Goal: Check status: Check status

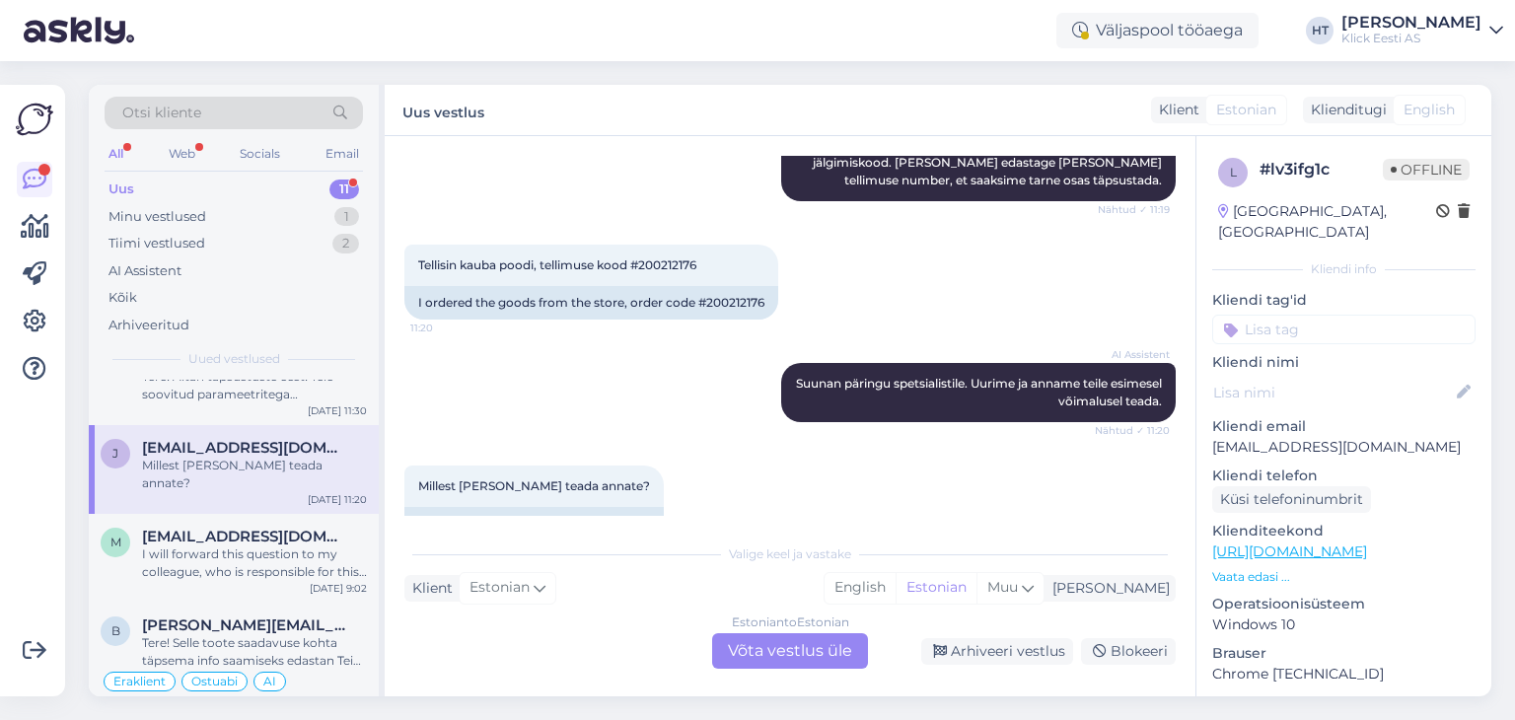
scroll to position [593, 0]
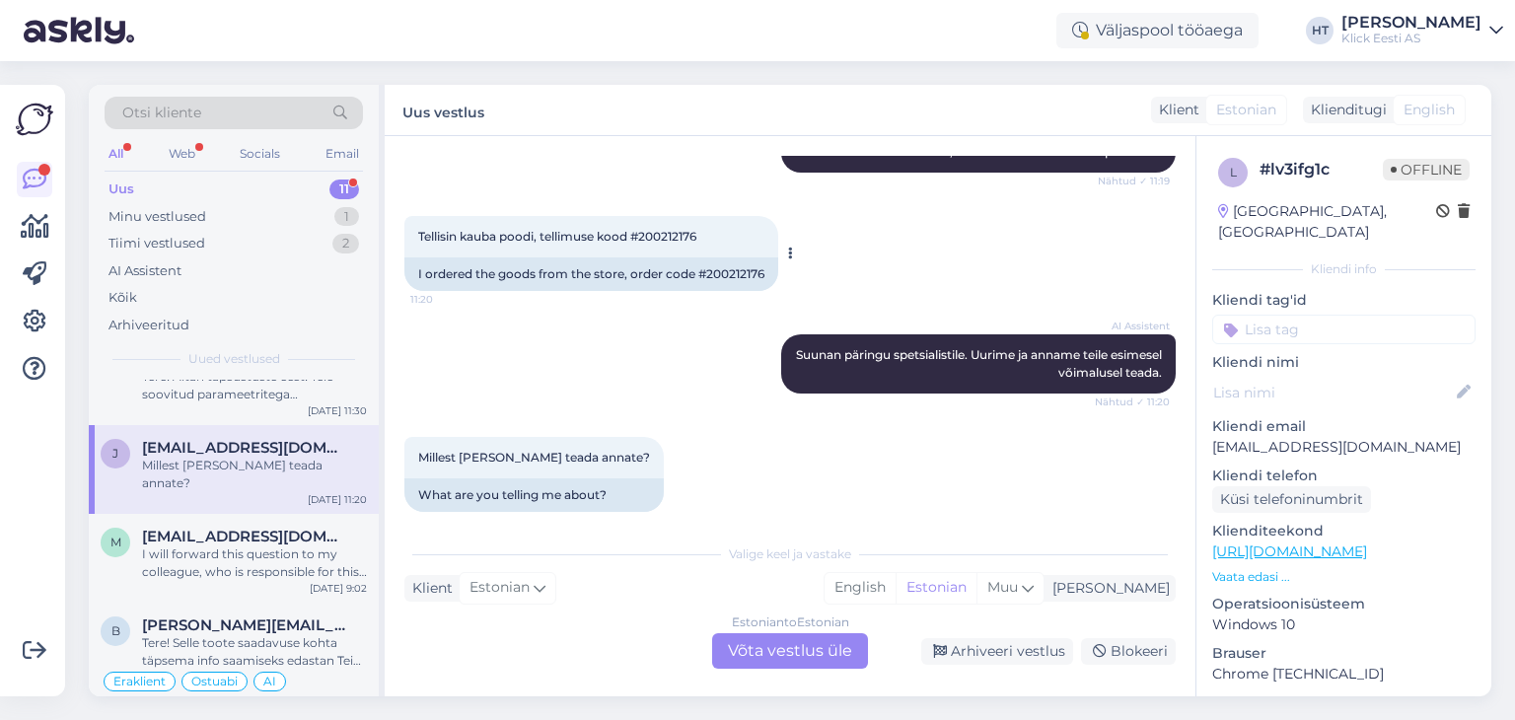
click at [672, 229] on span "Tellisin kauba poodi, tellimuse kood #200212176" at bounding box center [557, 236] width 278 height 15
copy div "200212176 11:20"
click at [895, 194] on div "Tellisin kauba poodi, tellimuse kood #200212176 11:20 I ordered the goods from …" at bounding box center [789, 253] width 771 height 118
click at [278, 528] on span "[EMAIL_ADDRESS][DOMAIN_NAME]" at bounding box center [244, 537] width 205 height 18
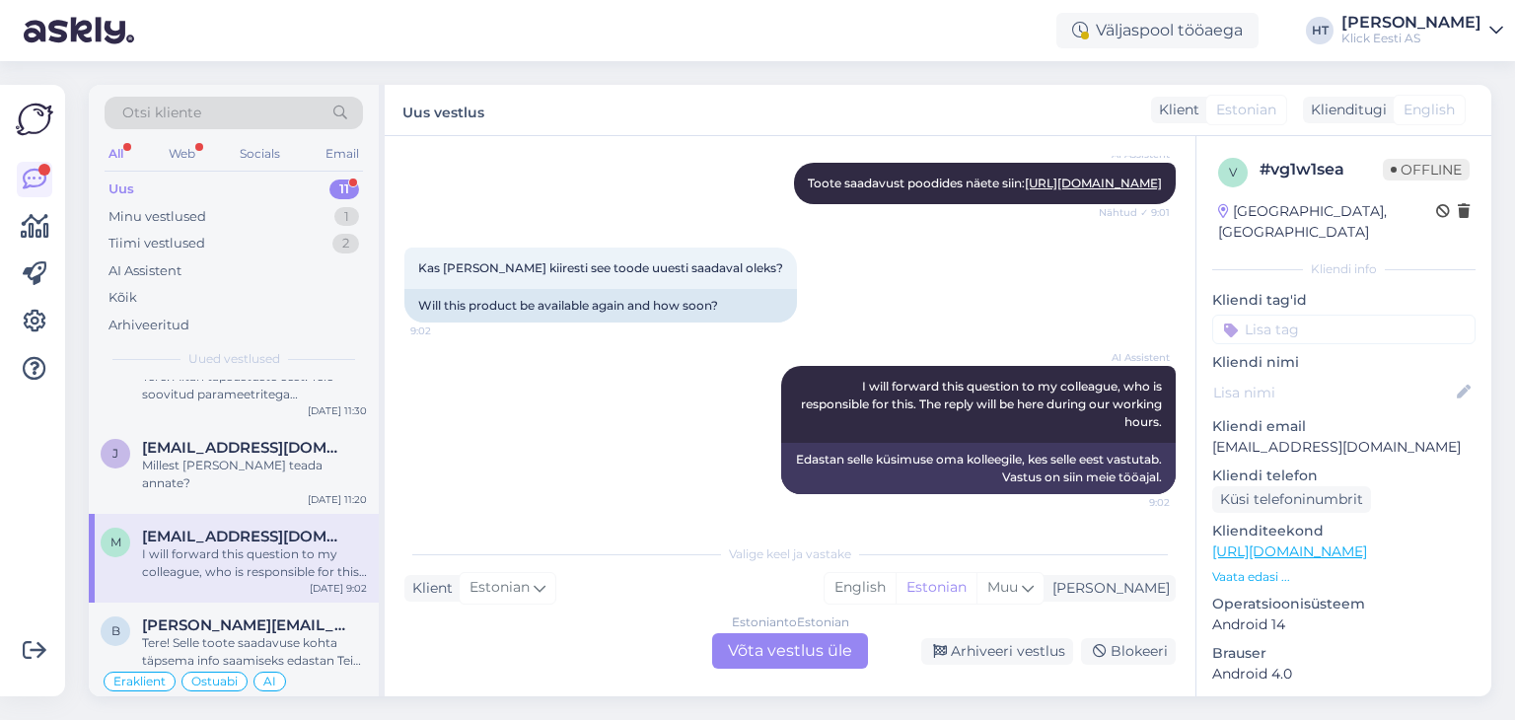
scroll to position [490, 0]
click at [323, 670] on div "Eraklient Ostuabi AI" at bounding box center [234, 682] width 266 height 24
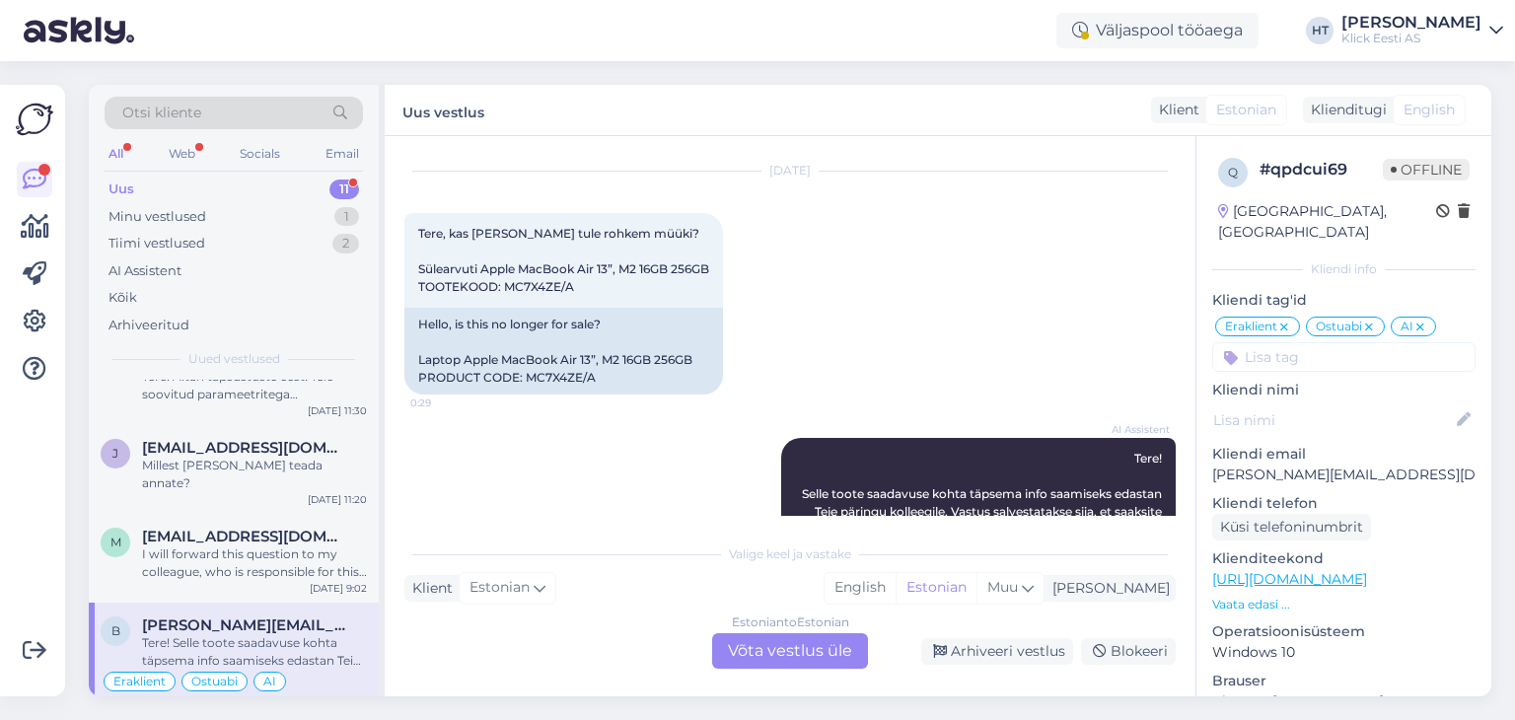
scroll to position [1409, 0]
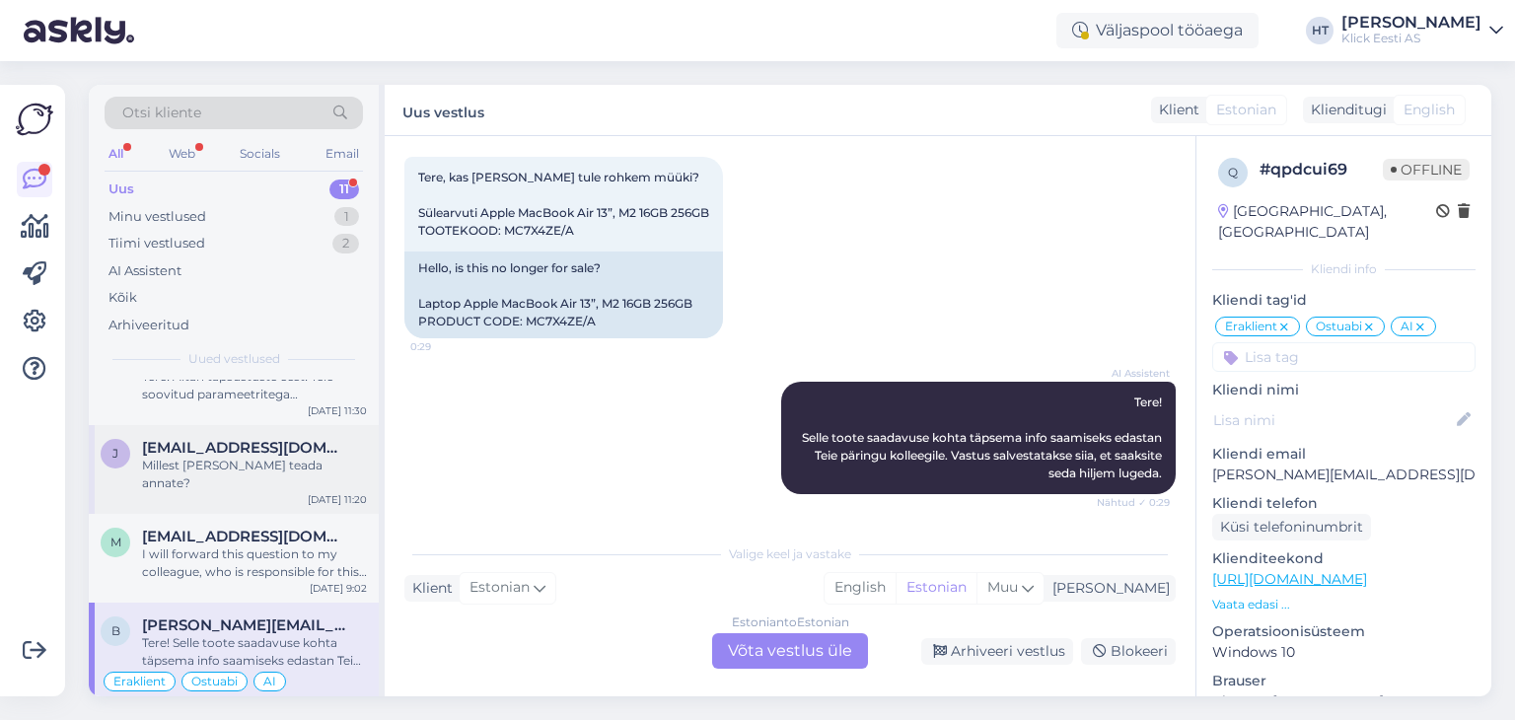
click at [305, 448] on span "[EMAIL_ADDRESS][DOMAIN_NAME]" at bounding box center [244, 448] width 205 height 18
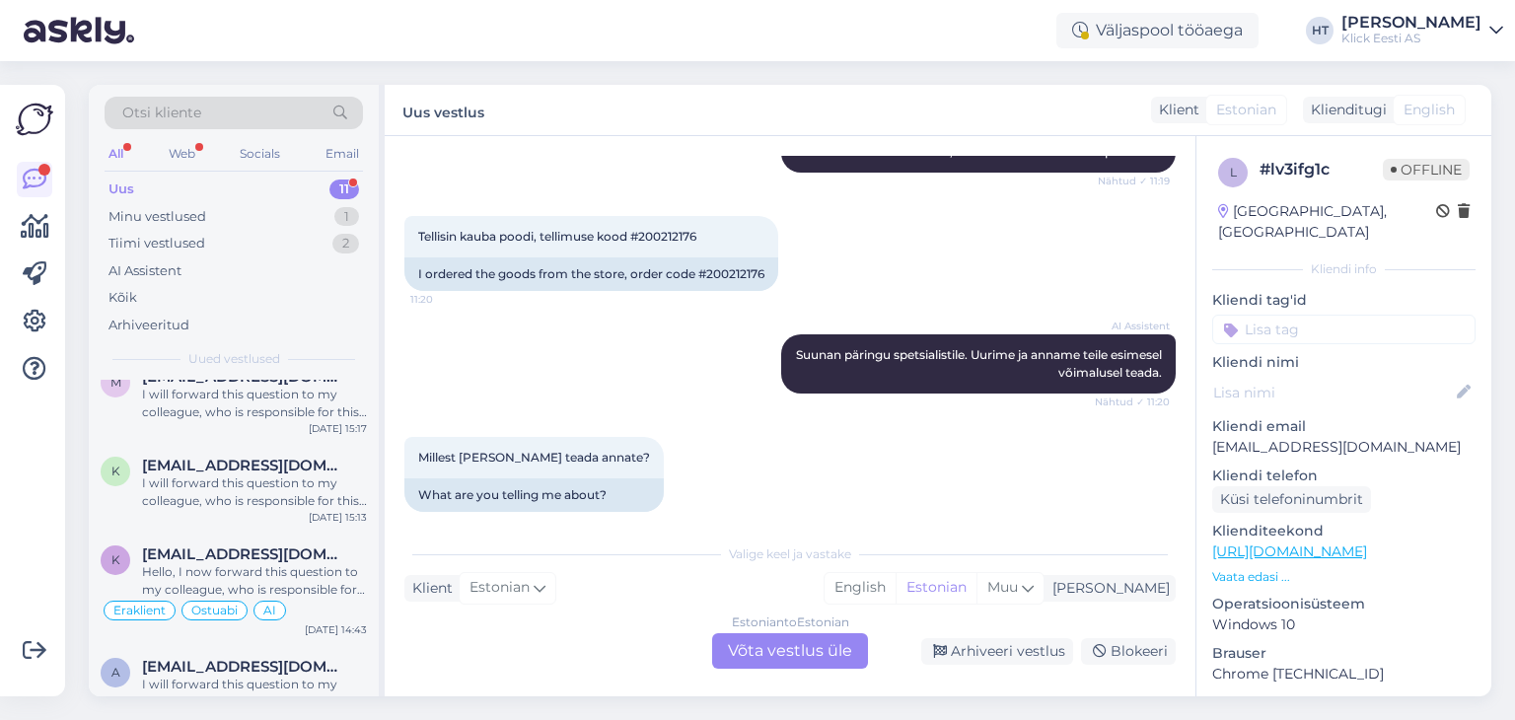
scroll to position [0, 0]
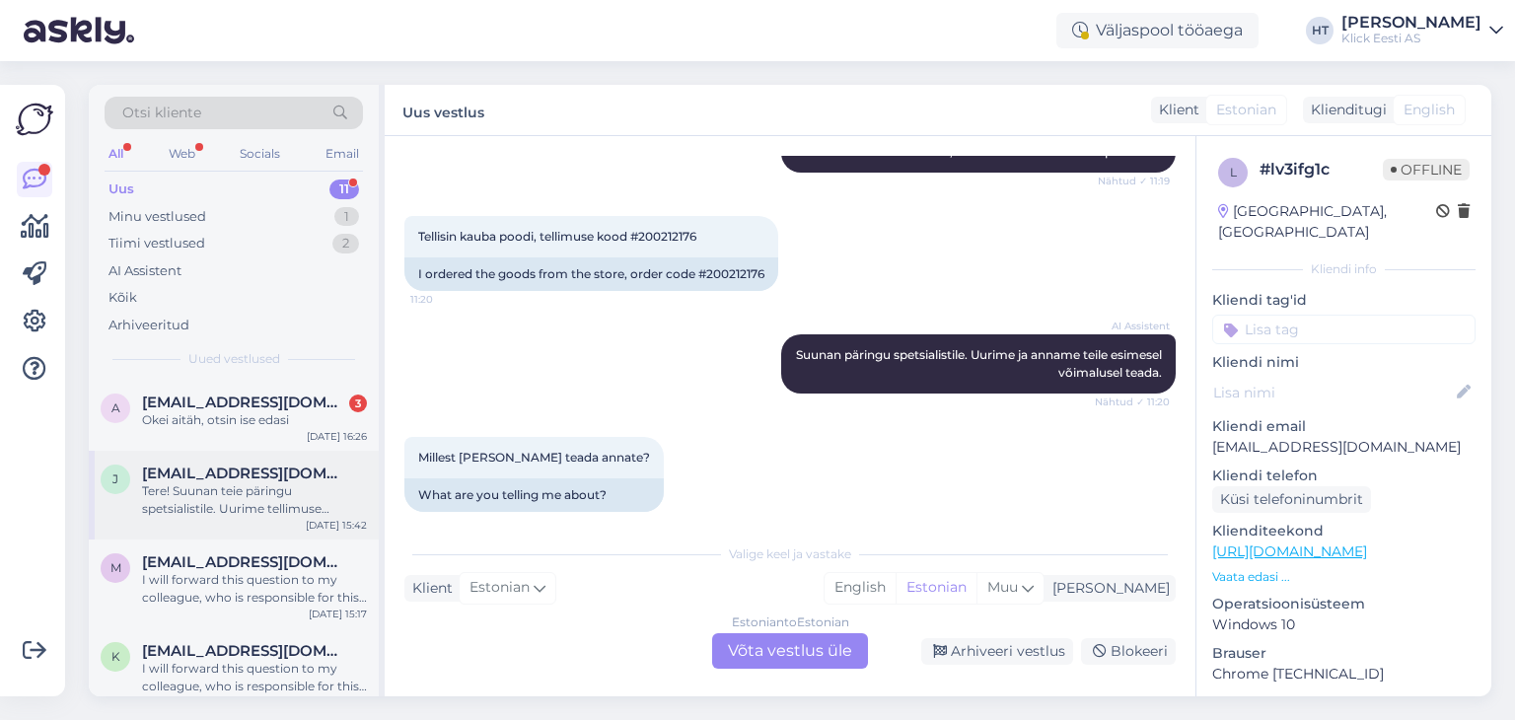
click at [245, 478] on span "[EMAIL_ADDRESS][DOMAIN_NAME]" at bounding box center [244, 474] width 205 height 18
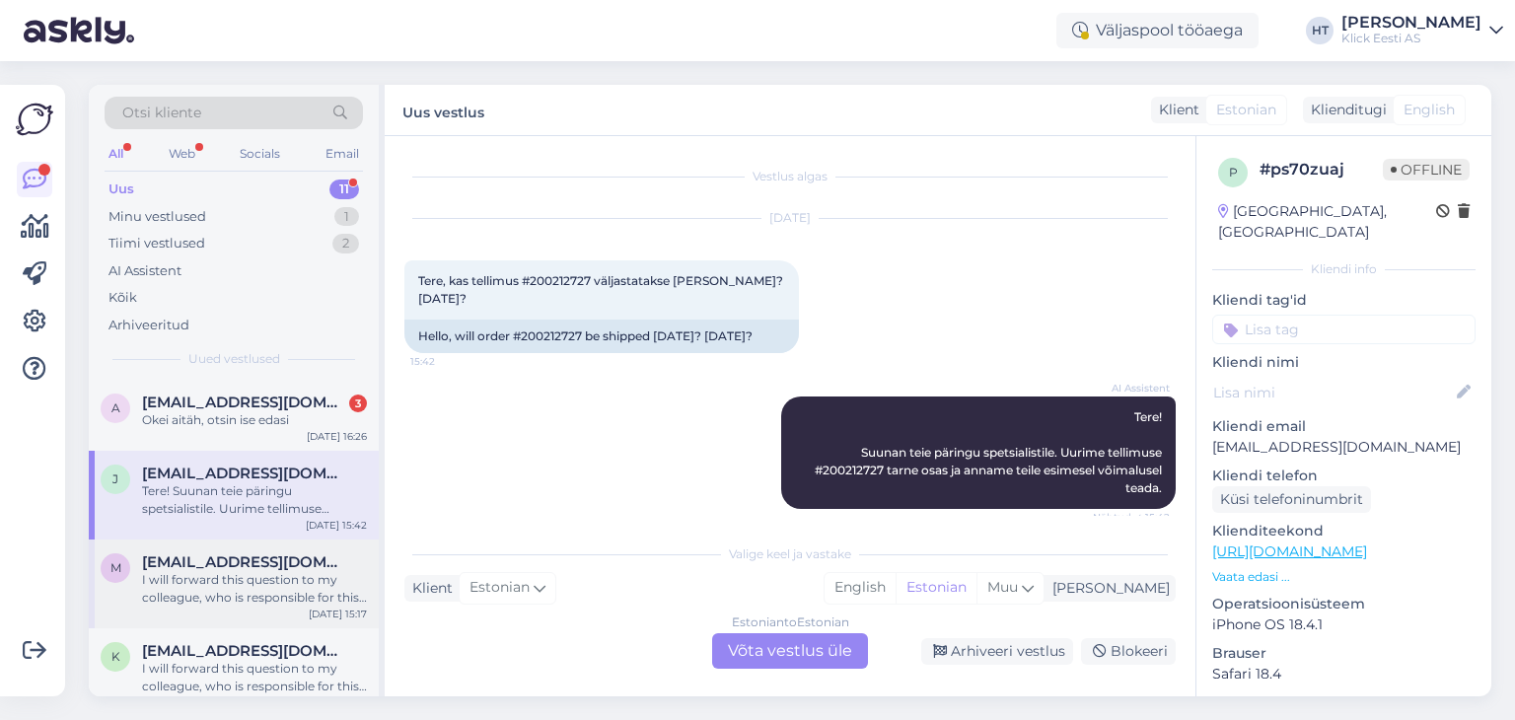
click at [311, 587] on div "I will forward this question to my colleague, who is responsible for this. The …" at bounding box center [254, 589] width 225 height 36
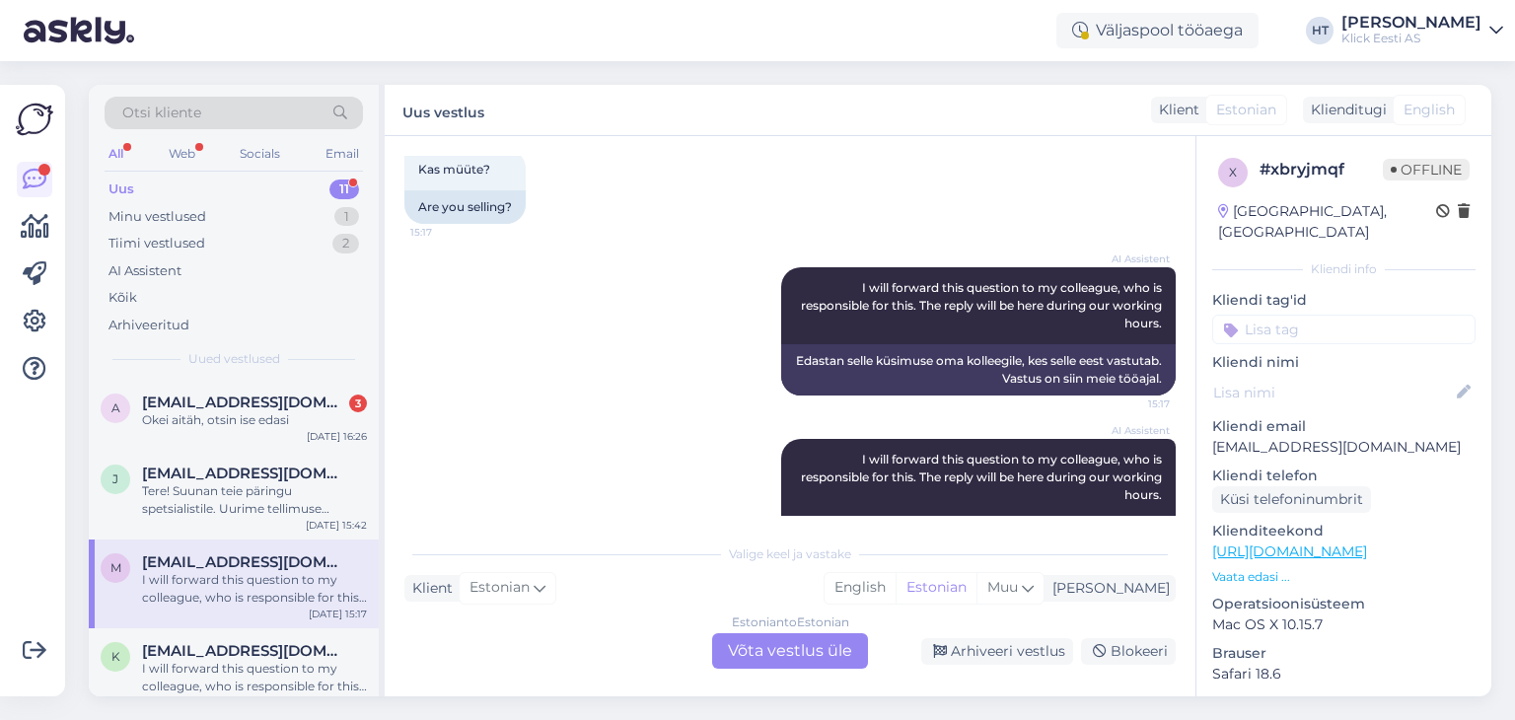
scroll to position [506, 0]
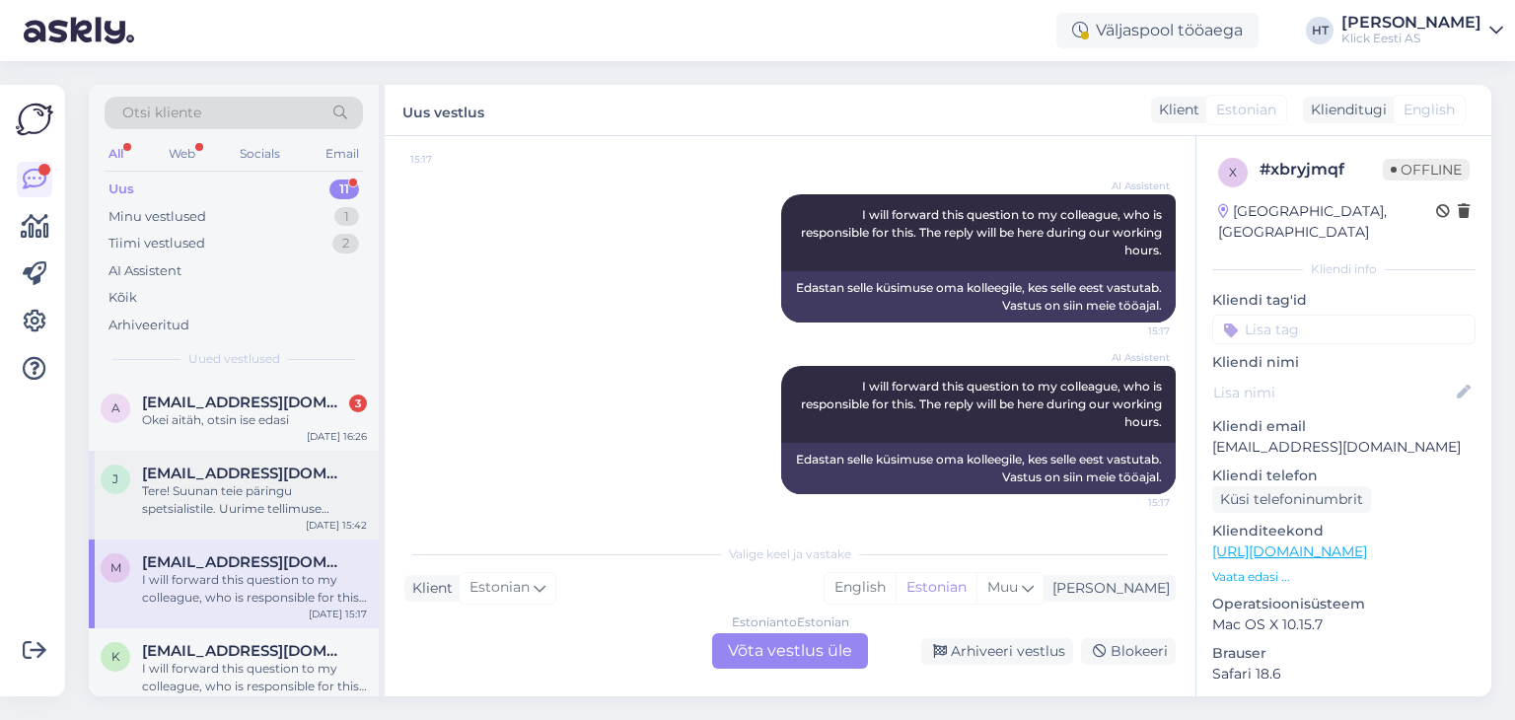
click at [280, 521] on div "j [EMAIL_ADDRESS][DOMAIN_NAME] Tere! Suunan teie päringu spetsialistile. Uurime…" at bounding box center [234, 495] width 290 height 89
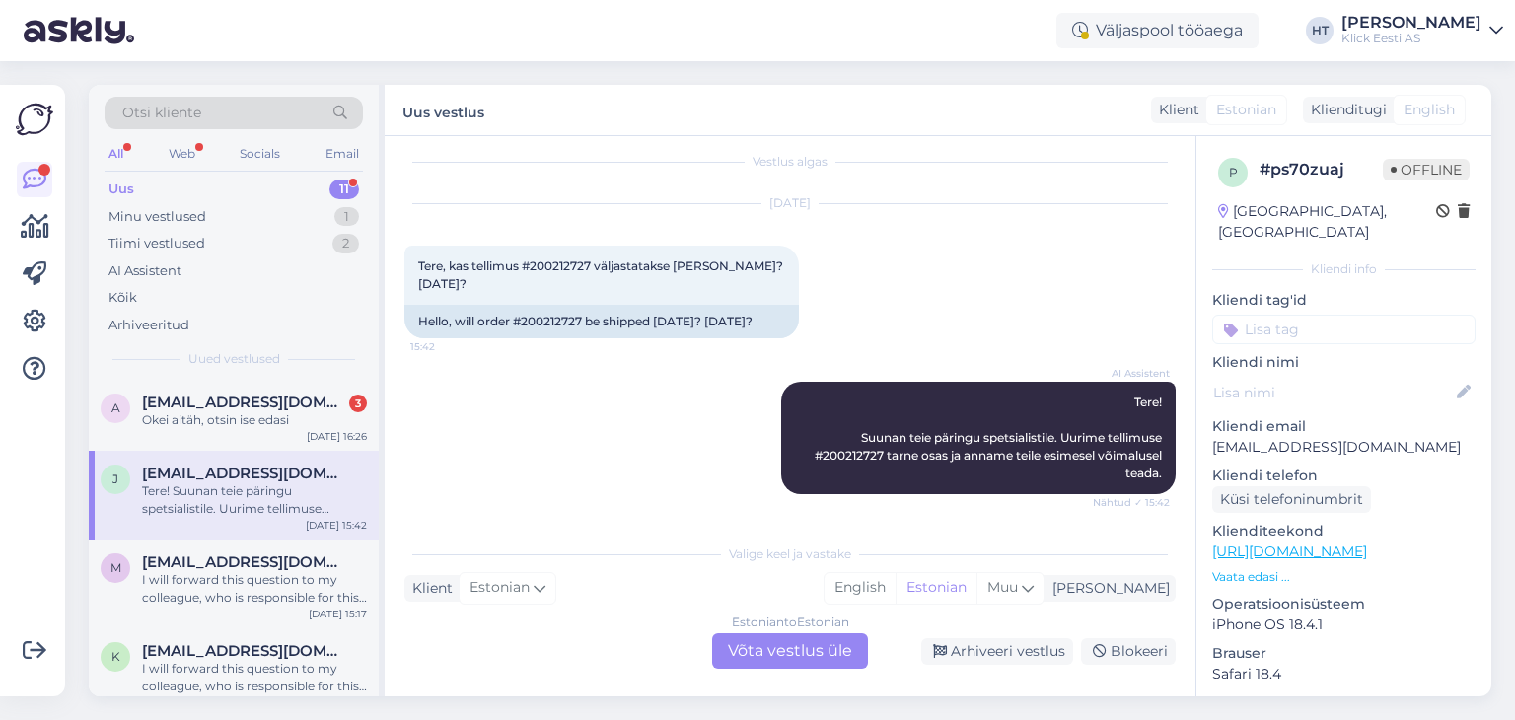
scroll to position [0, 0]
